Goal: Information Seeking & Learning: Understand process/instructions

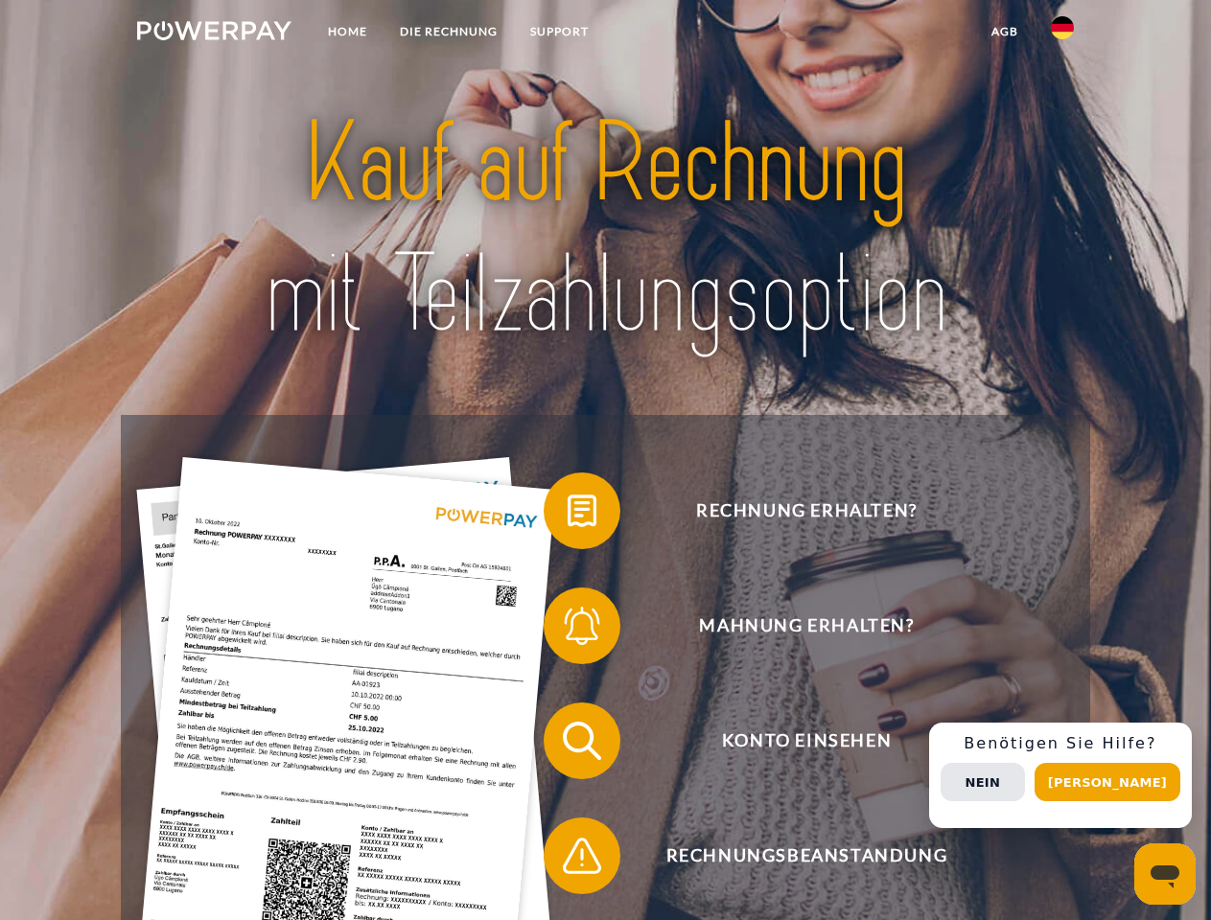
click at [214, 34] on img at bounding box center [214, 30] width 154 height 19
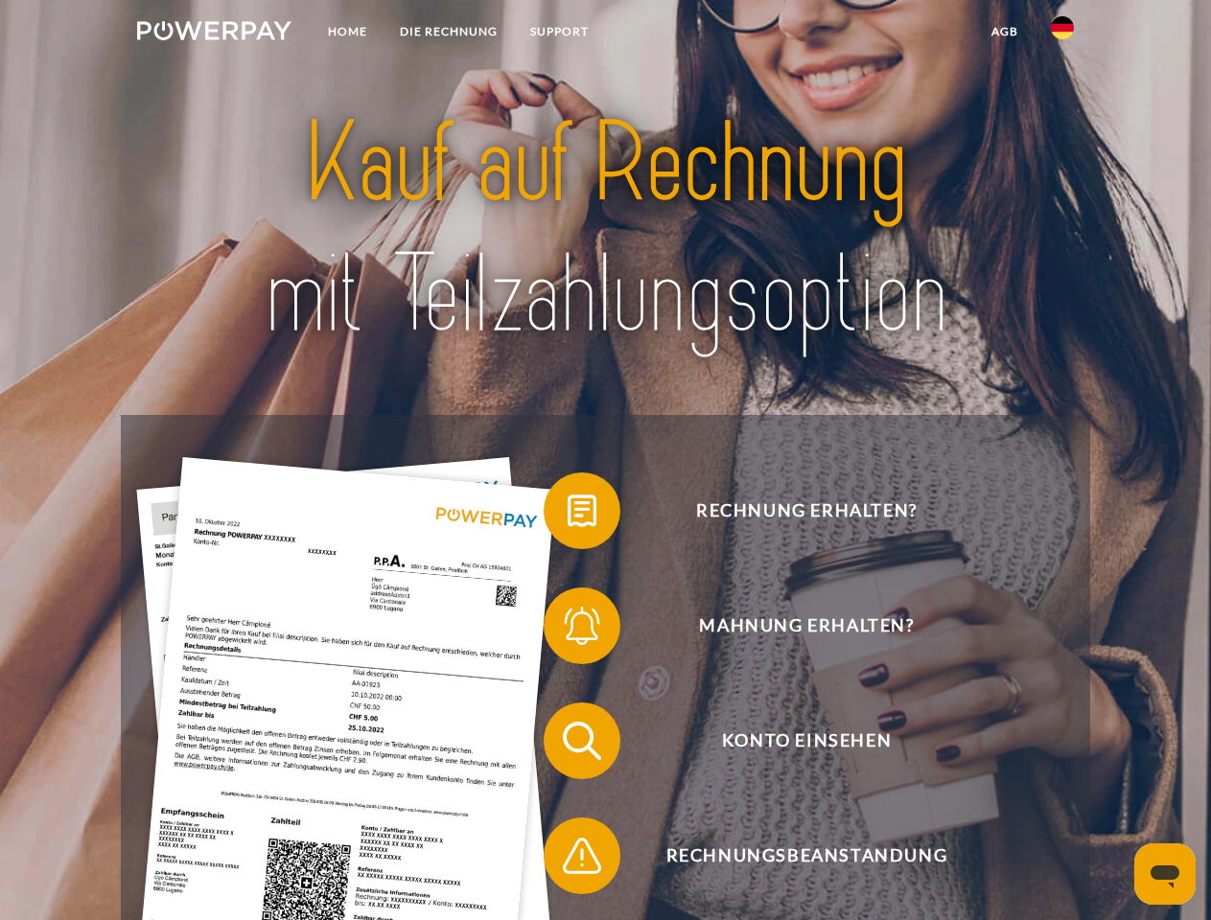
click at [1062, 34] on img at bounding box center [1062, 27] width 23 height 23
click at [1004, 32] on link "agb" at bounding box center [1004, 31] width 59 height 35
click at [567, 515] on span at bounding box center [553, 511] width 96 height 96
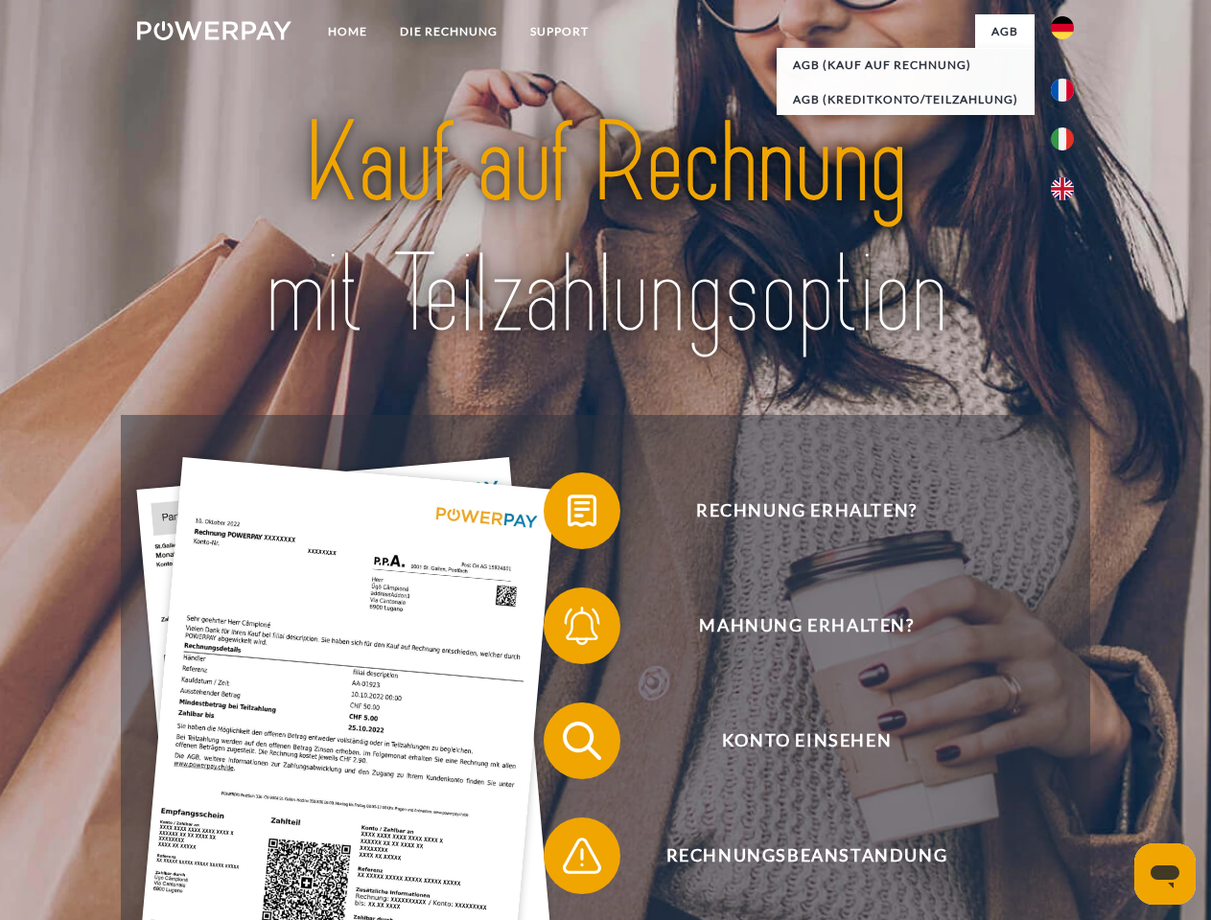
click at [567, 630] on span at bounding box center [553, 626] width 96 height 96
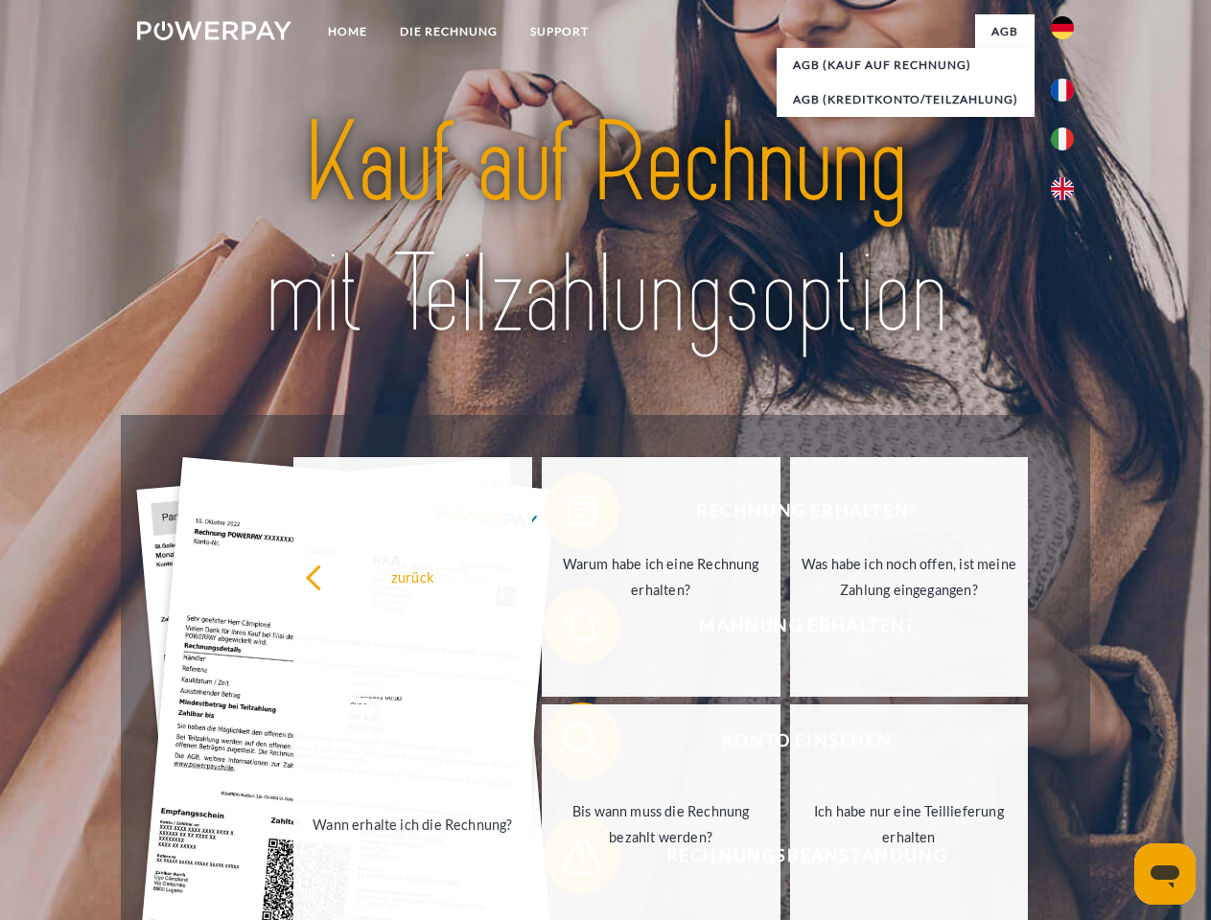
click at [567, 745] on link "Bis wann muss die Rechnung bezahlt werden?" at bounding box center [661, 824] width 239 height 240
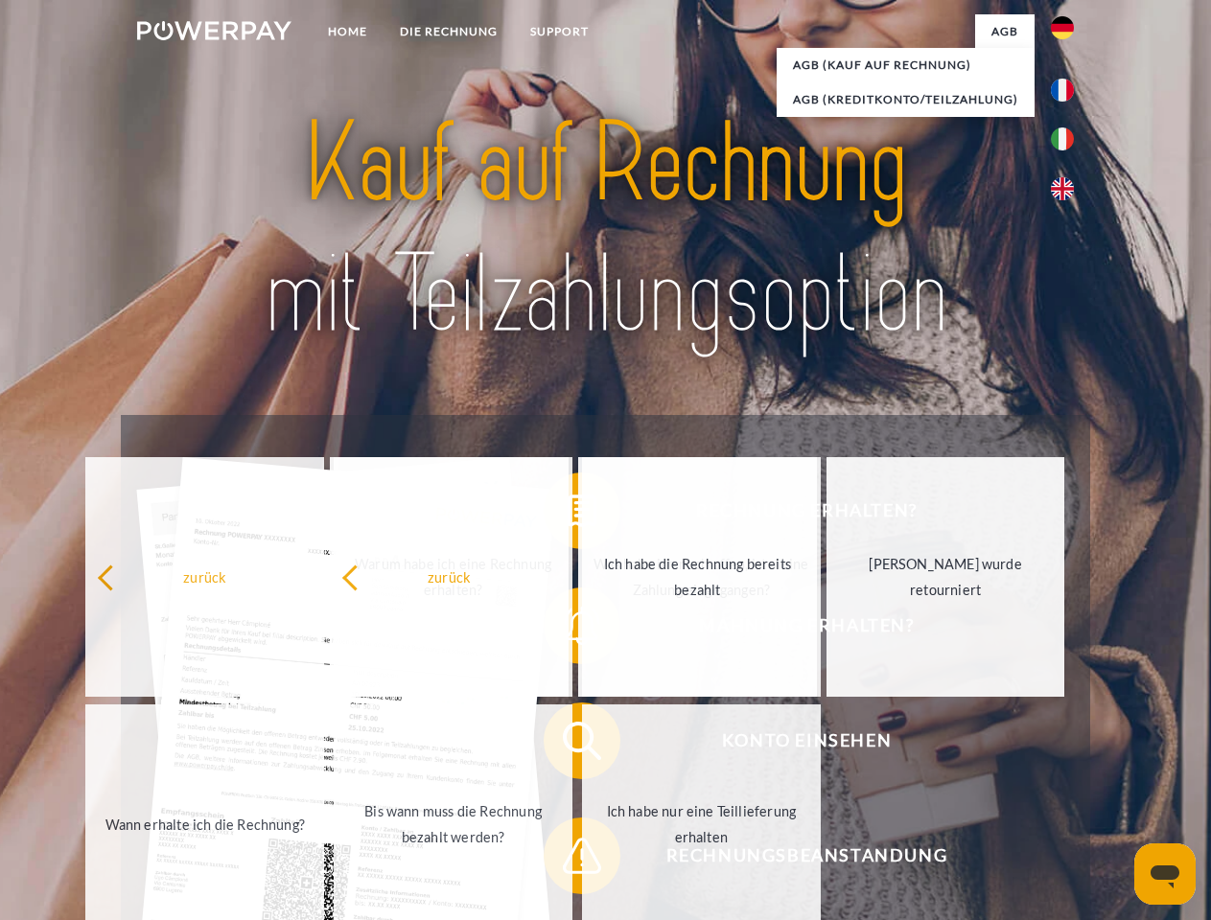
click at [567, 860] on span at bounding box center [553, 856] width 96 height 96
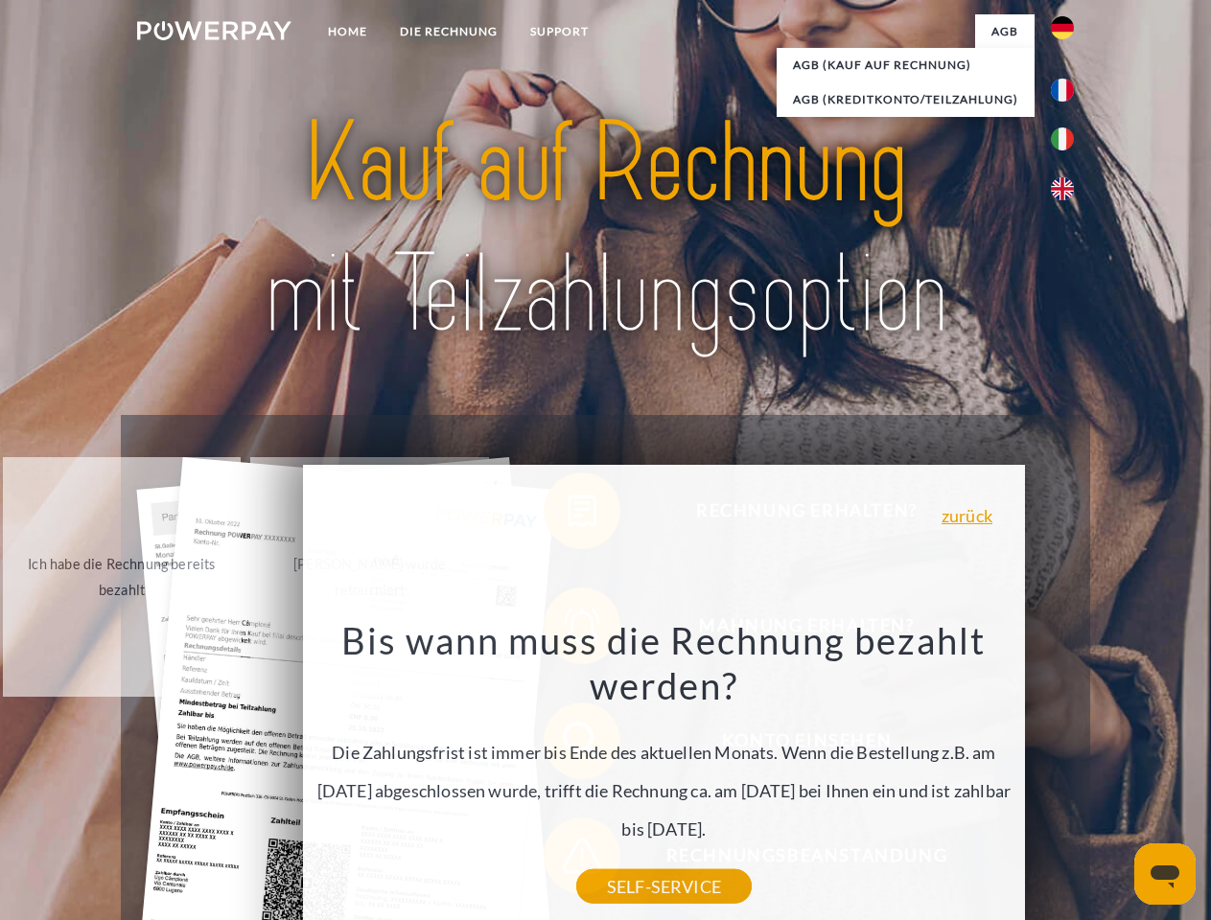
click at [1067, 775] on div "Rechnung erhalten? Mahnung erhalten? Konto einsehen" at bounding box center [605, 798] width 968 height 767
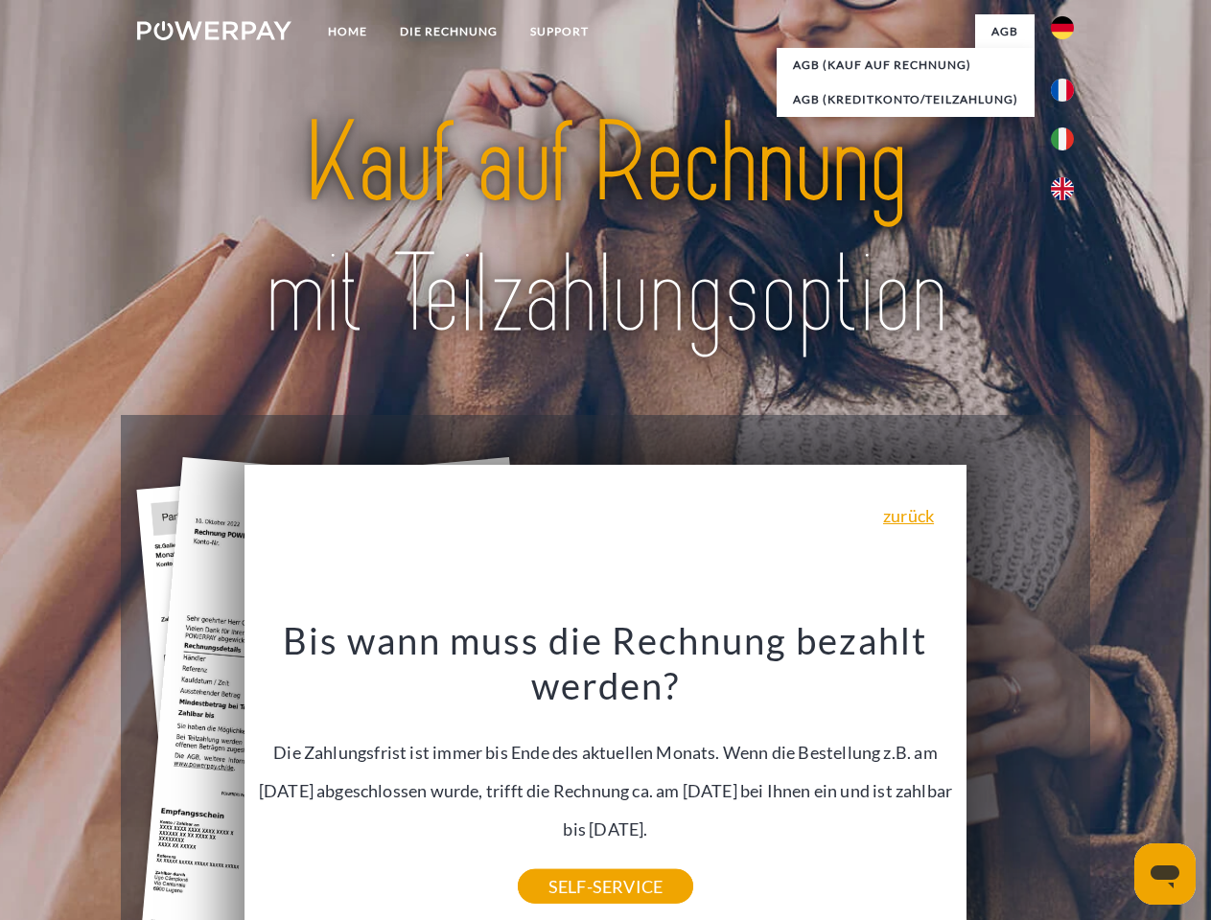
click at [1020, 779] on span "Konto einsehen" at bounding box center [806, 741] width 470 height 77
click at [1114, 782] on header "Home DIE RECHNUNG SUPPORT" at bounding box center [605, 662] width 1211 height 1324
